Goal: Information Seeking & Learning: Find specific fact

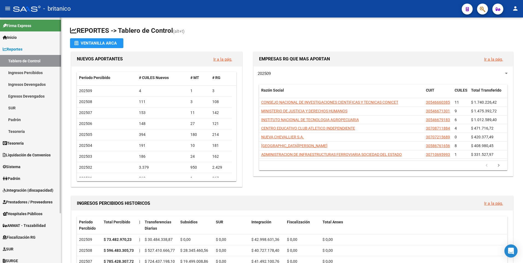
click at [30, 158] on span "Liquidación de Convenios" at bounding box center [27, 155] width 48 height 6
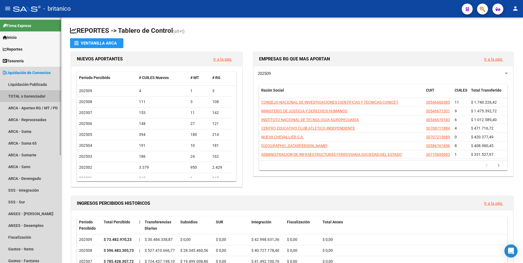
click at [32, 97] on link "TOTAL x Gerenciador" at bounding box center [30, 96] width 61 height 12
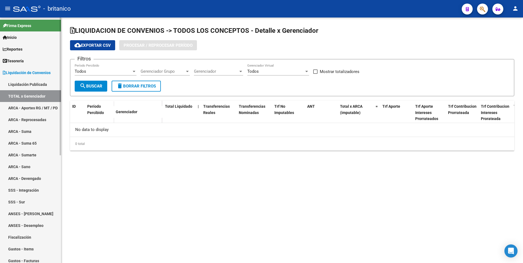
checkbox input "true"
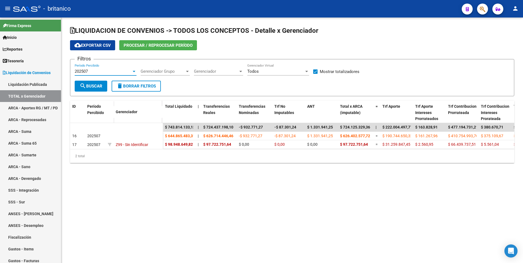
click at [96, 71] on div "202507" at bounding box center [103, 71] width 57 height 5
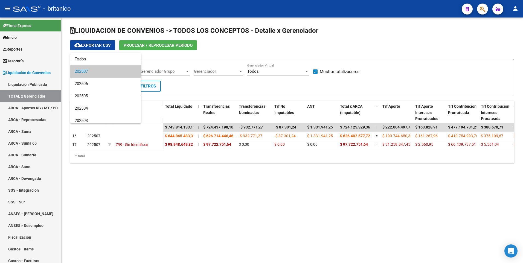
click at [96, 202] on div at bounding box center [261, 131] width 523 height 263
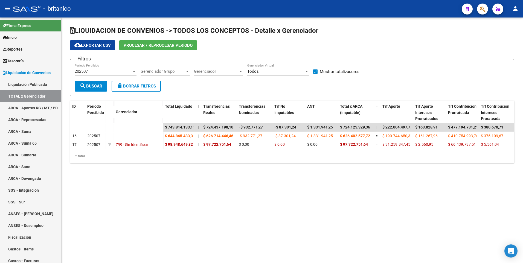
click at [103, 70] on div "202507" at bounding box center [103, 71] width 57 height 5
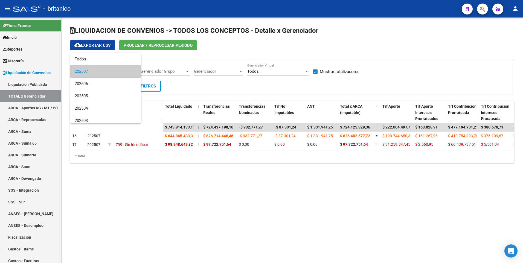
click at [93, 193] on div at bounding box center [261, 131] width 523 height 263
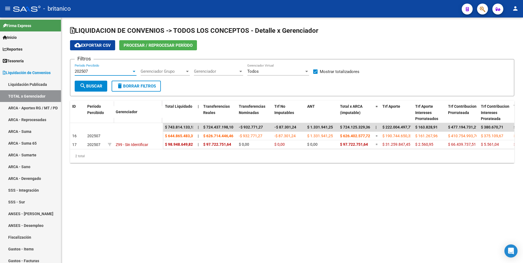
click at [93, 70] on div "202507" at bounding box center [103, 71] width 57 height 5
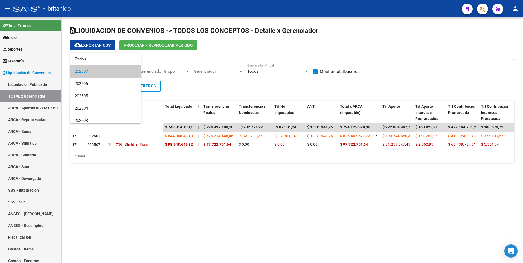
click at [87, 197] on div at bounding box center [261, 131] width 523 height 263
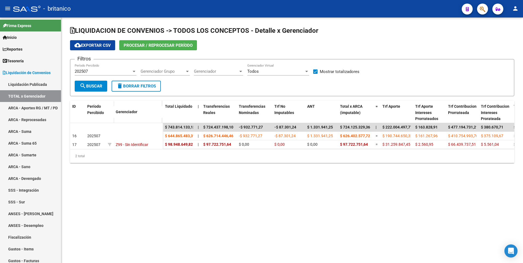
click at [166, 45] on span "Procesar / Reprocesar período" at bounding box center [158, 45] width 69 height 5
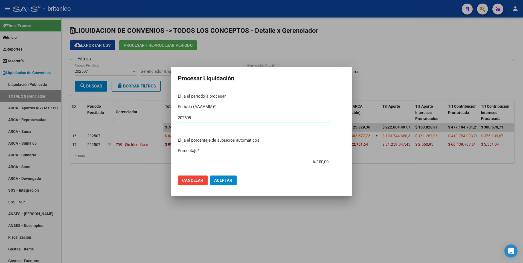
type input "202508"
click at [223, 178] on button "Aceptar" at bounding box center [223, 181] width 27 height 10
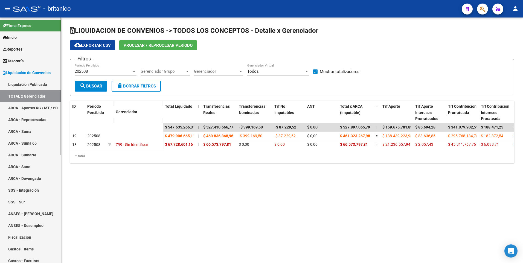
click at [29, 105] on link "ARCA - Aportes RG / MT / PD" at bounding box center [30, 108] width 61 height 12
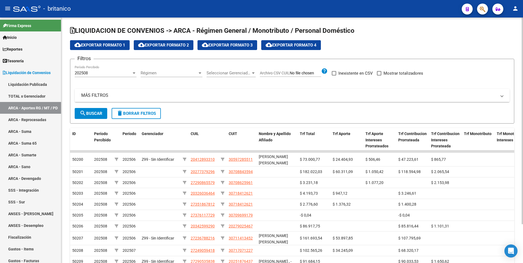
click at [97, 94] on mat-panel-title "MÁS FILTROS" at bounding box center [288, 95] width 415 height 6
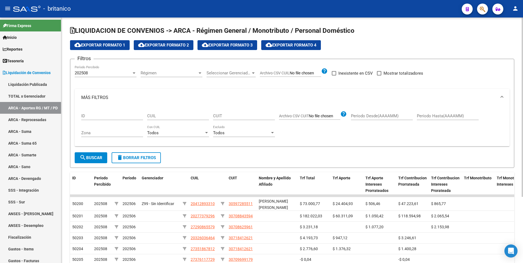
click at [380, 73] on span at bounding box center [379, 73] width 4 height 4
click at [379, 75] on input "Mostrar totalizadores" at bounding box center [379, 75] width 0 height 0
checkbox input "true"
click at [99, 158] on span "search Buscar" at bounding box center [91, 157] width 23 height 5
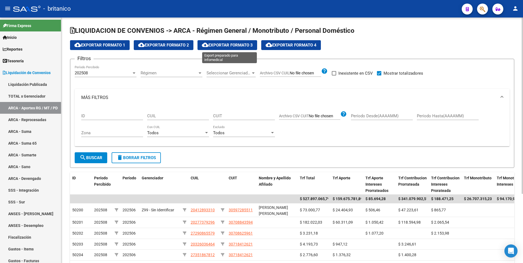
click at [235, 43] on span "cloud_download Exportar Formato 3" at bounding box center [227, 45] width 51 height 5
click at [206, 134] on div at bounding box center [206, 133] width 5 height 4
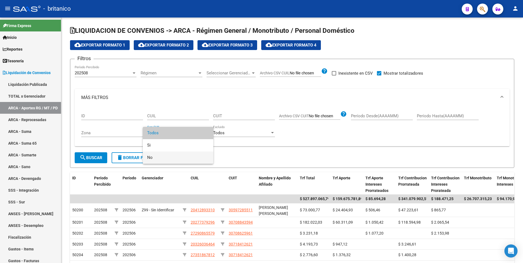
click at [171, 159] on span "No" at bounding box center [178, 157] width 62 height 12
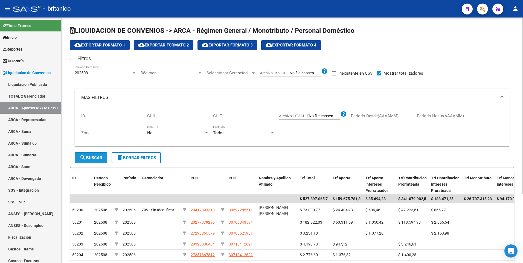
click at [98, 158] on span "search Buscar" at bounding box center [91, 157] width 23 height 5
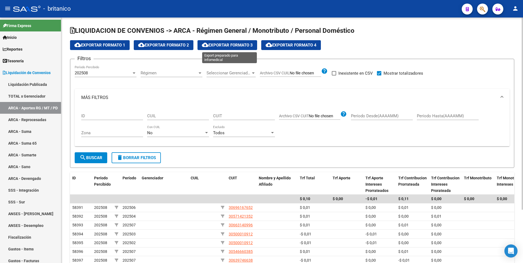
click at [236, 46] on span "cloud_download Exportar Formato 3" at bounding box center [227, 45] width 51 height 5
click at [23, 131] on link "ARCA - Suma" at bounding box center [30, 132] width 61 height 12
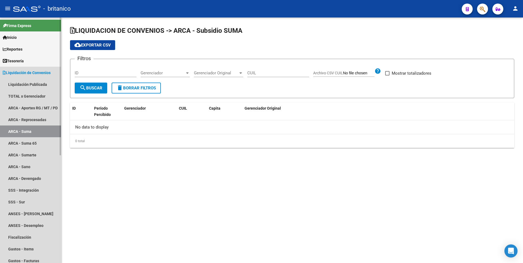
checkbox input "true"
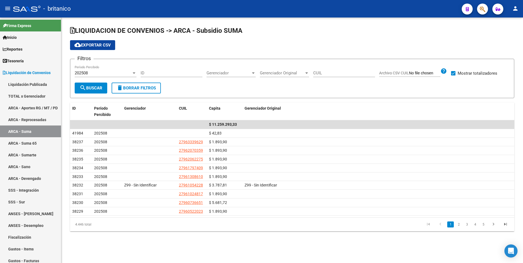
click at [93, 45] on span "cloud_download Exportar CSV" at bounding box center [92, 45] width 36 height 5
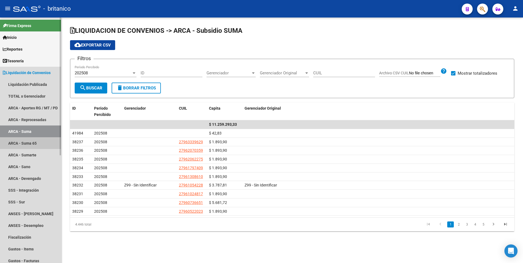
click at [16, 142] on link "ARCA - Suma 65" at bounding box center [30, 143] width 61 height 12
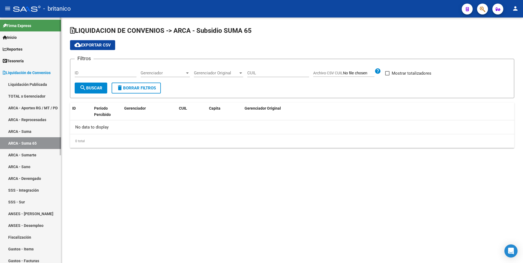
checkbox input "true"
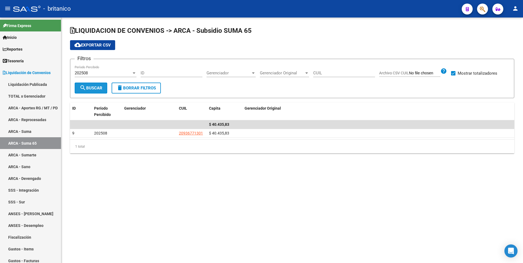
click at [96, 89] on span "search Buscar" at bounding box center [91, 88] width 23 height 5
click at [88, 45] on span "cloud_download Exportar CSV" at bounding box center [92, 45] width 36 height 5
click at [27, 156] on link "ARCA - Sumarte" at bounding box center [30, 155] width 61 height 12
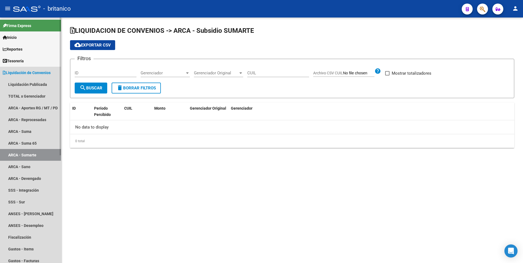
checkbox input "true"
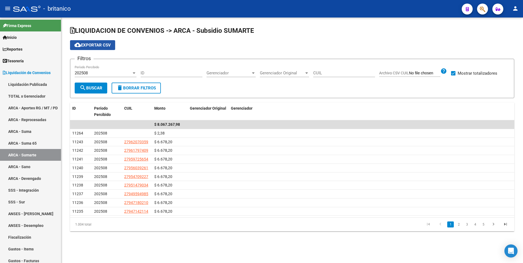
click at [85, 46] on span "cloud_download Exportar CSV" at bounding box center [92, 45] width 36 height 5
click at [31, 168] on link "ARCA - Sano" at bounding box center [30, 167] width 61 height 12
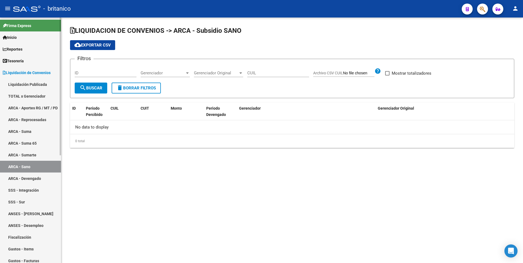
checkbox input "true"
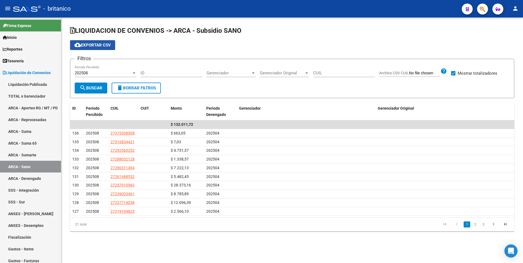
click at [93, 46] on span "cloud_download Exportar CSV" at bounding box center [92, 45] width 36 height 5
click at [30, 178] on link "ARCA - Devengado" at bounding box center [30, 179] width 61 height 12
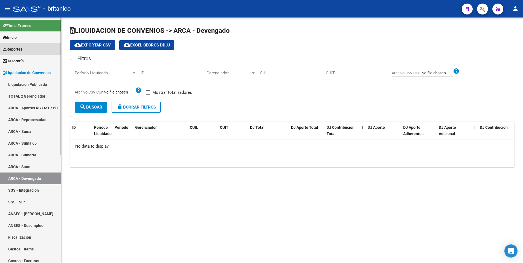
click at [22, 51] on span "Reportes" at bounding box center [13, 49] width 20 height 6
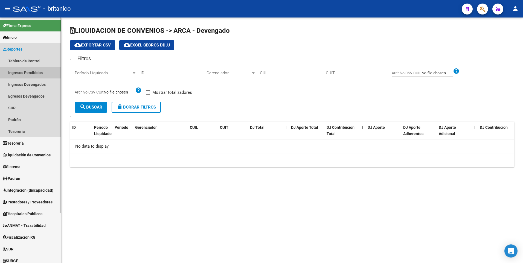
click at [24, 73] on link "Ingresos Percibidos" at bounding box center [30, 73] width 61 height 12
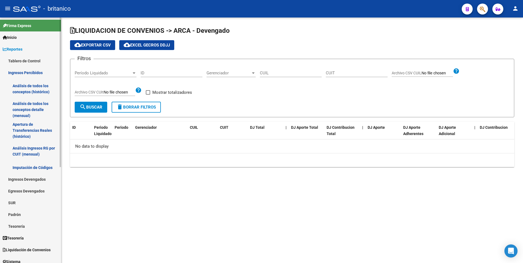
click at [20, 87] on link "Análisis de todos los conceptos (histórico)" at bounding box center [30, 88] width 61 height 21
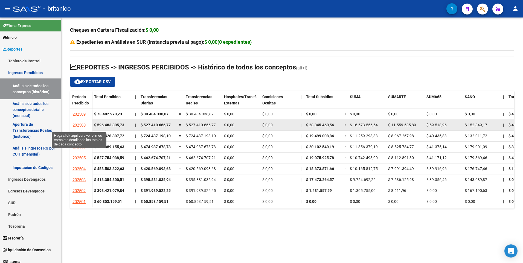
click at [80, 125] on span "202508" at bounding box center [78, 125] width 13 height 5
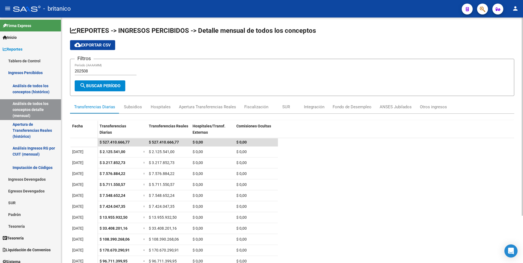
click at [88, 85] on span "search Buscar Período" at bounding box center [100, 85] width 41 height 5
click at [23, 89] on link "Análisis de todos los conceptos (histórico)" at bounding box center [30, 88] width 61 height 21
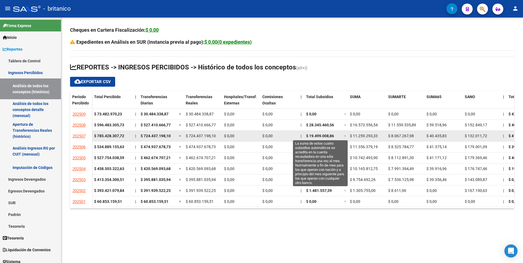
drag, startPoint x: 335, startPoint y: 136, endPoint x: 307, endPoint y: 134, distance: 28.5
click at [307, 134] on div "$ 19.499.008,86" at bounding box center [323, 136] width 34 height 6
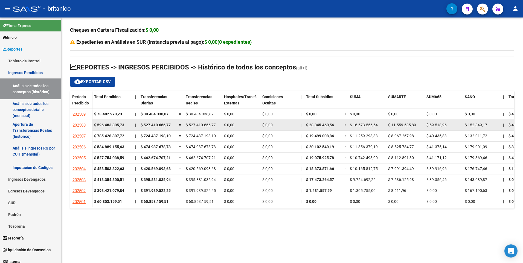
drag, startPoint x: 307, startPoint y: 134, endPoint x: 302, endPoint y: 128, distance: 7.1
click at [302, 128] on datatable-body-cell "|" at bounding box center [300, 125] width 5 height 11
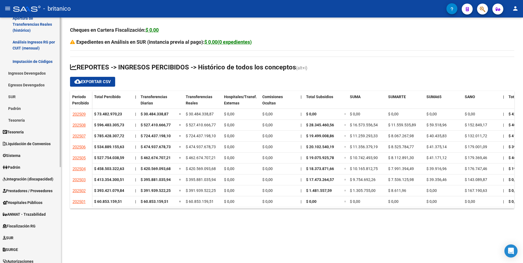
scroll to position [137, 0]
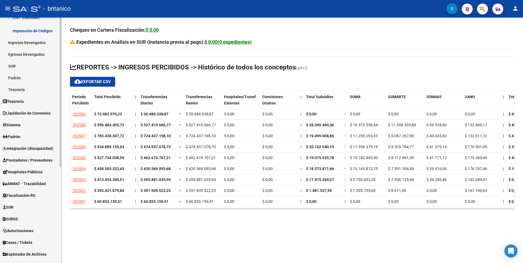
click at [28, 113] on span "Liquidación de Convenios" at bounding box center [27, 113] width 48 height 6
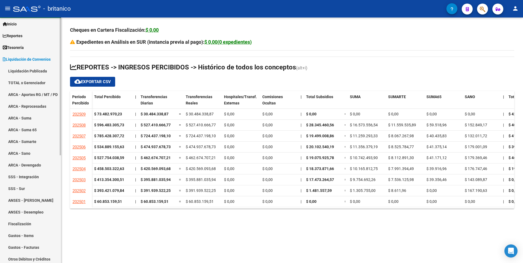
scroll to position [0, 0]
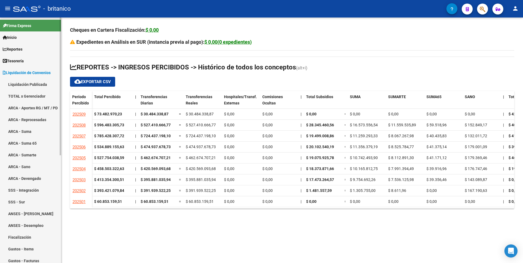
click at [31, 103] on link "ARCA - Aportes RG / MT / PD" at bounding box center [30, 108] width 61 height 12
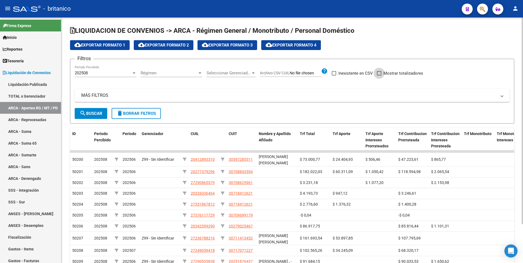
click at [378, 75] on span at bounding box center [379, 73] width 4 height 4
click at [379, 75] on input "Mostrar totalizadores" at bounding box center [379, 75] width 0 height 0
checkbox input "true"
click at [92, 114] on span "search Buscar" at bounding box center [91, 113] width 23 height 5
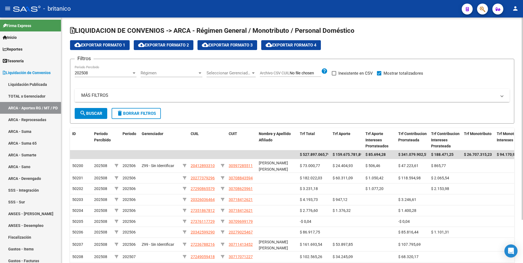
click at [100, 98] on mat-panel-title "MÁS FILTROS" at bounding box center [288, 95] width 415 height 6
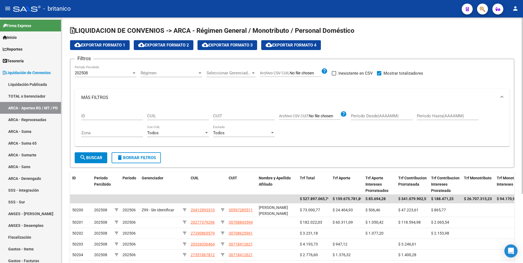
click at [206, 134] on div at bounding box center [206, 133] width 5 height 4
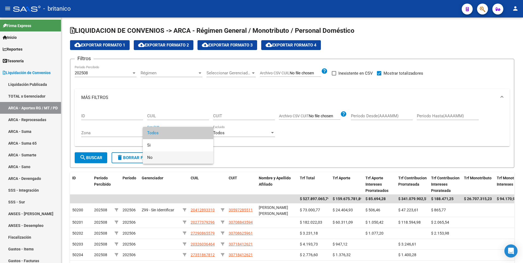
click at [164, 156] on span "No" at bounding box center [178, 157] width 62 height 12
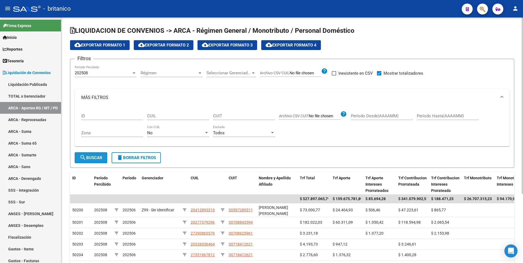
click at [91, 159] on span "search Buscar" at bounding box center [91, 157] width 23 height 5
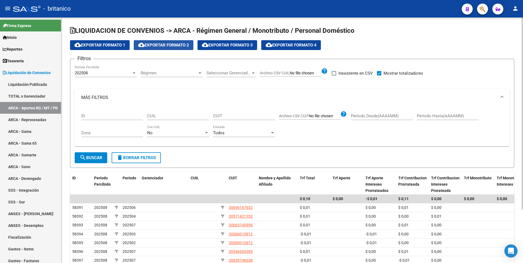
click at [181, 47] on span "cloud_download Exportar Formato 2" at bounding box center [163, 45] width 51 height 5
click at [165, 130] on div "No" at bounding box center [175, 132] width 57 height 5
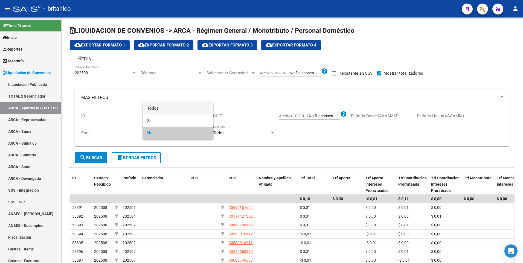
click at [160, 111] on span "Todos" at bounding box center [178, 108] width 62 height 12
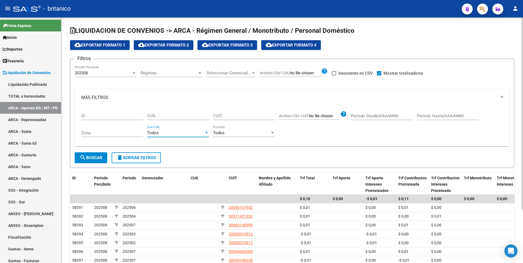
click at [92, 156] on span "search Buscar" at bounding box center [91, 157] width 23 height 5
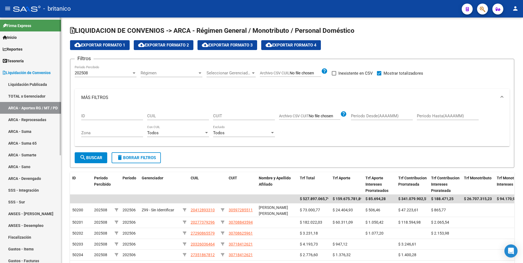
click at [10, 63] on span "Tesorería" at bounding box center [13, 61] width 21 height 6
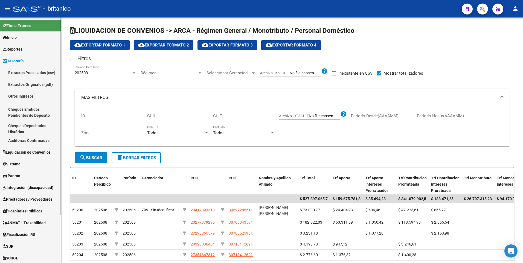
click at [20, 51] on span "Reportes" at bounding box center [13, 49] width 20 height 6
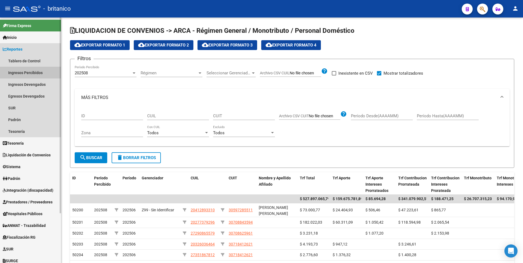
click at [29, 72] on link "Ingresos Percibidos" at bounding box center [30, 73] width 61 height 12
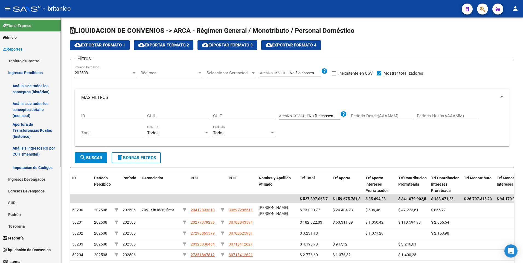
click at [25, 88] on link "Análisis de todos los conceptos (histórico)" at bounding box center [30, 88] width 61 height 21
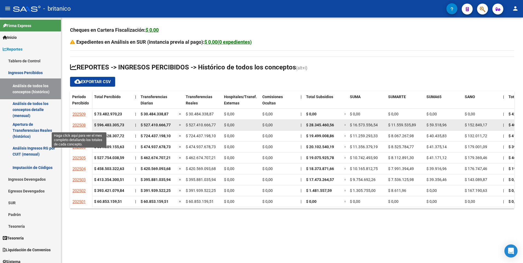
click at [83, 124] on span "202508" at bounding box center [78, 125] width 13 height 5
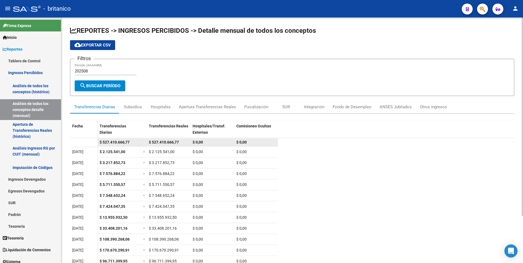
drag, startPoint x: 152, startPoint y: 141, endPoint x: 181, endPoint y: 138, distance: 29.4
click at [181, 138] on datatable-body-cell "$ 527.410.666,77" at bounding box center [169, 142] width 44 height 8
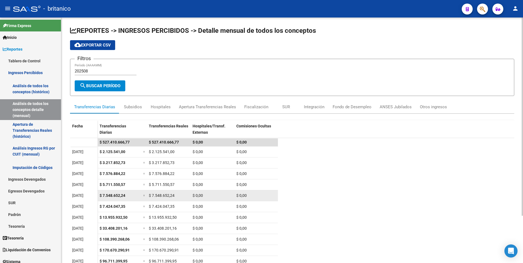
copy span "527.410.666,77"
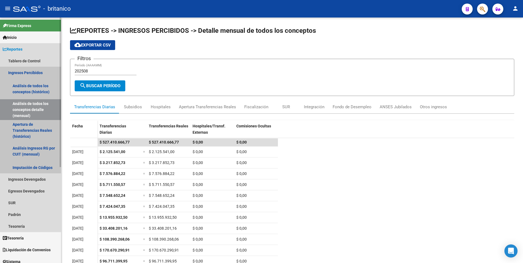
click at [25, 72] on link "Ingresos Percibidos" at bounding box center [30, 73] width 61 height 12
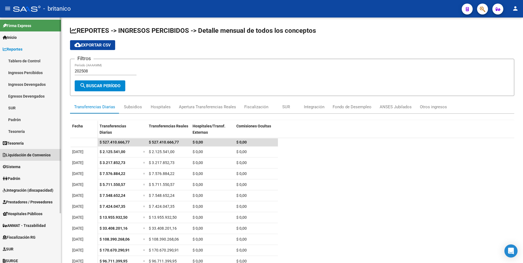
click at [32, 151] on link "Liquidación de Convenios" at bounding box center [30, 155] width 61 height 12
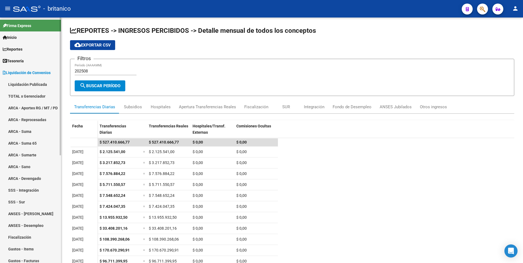
click at [26, 96] on link "TOTAL x Gerenciador" at bounding box center [30, 96] width 61 height 12
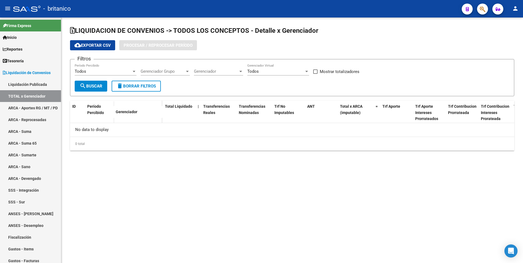
checkbox input "true"
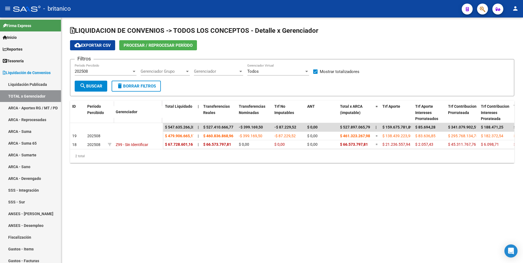
click at [515, 7] on mat-icon "person" at bounding box center [515, 8] width 7 height 7
click at [513, 37] on button "exit_to_app Salir" at bounding box center [503, 36] width 33 height 13
